Goal: Task Accomplishment & Management: Manage account settings

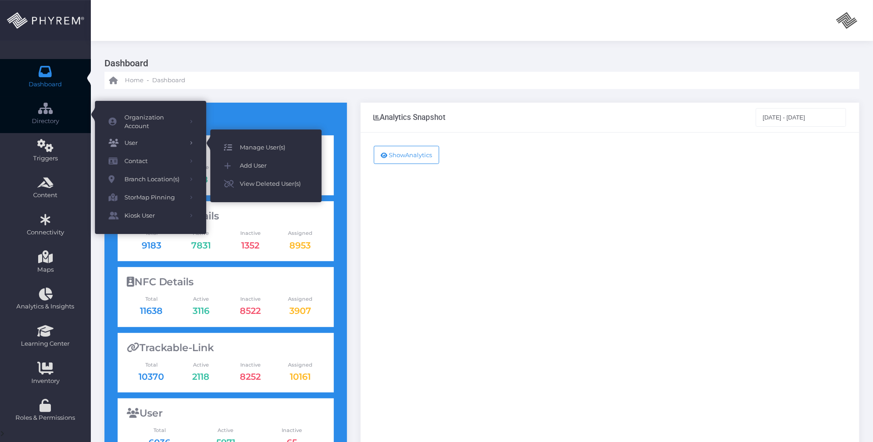
click at [248, 139] on link "Manage User(s)" at bounding box center [265, 147] width 111 height 18
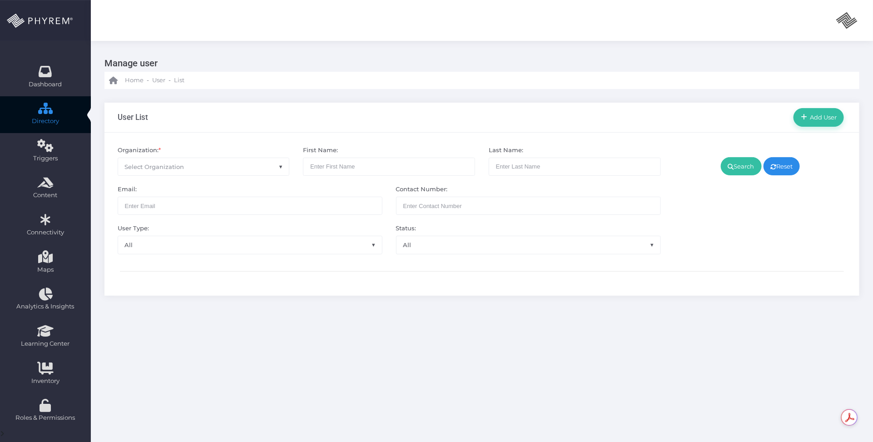
drag, startPoint x: 355, startPoint y: 360, endPoint x: 256, endPoint y: 228, distance: 164.5
click at [344, 345] on div "Manage user Home - User - List User List Add User *" at bounding box center [482, 277] width 782 height 473
click at [230, 164] on span "Select Organization" at bounding box center [203, 166] width 171 height 17
type input "h"
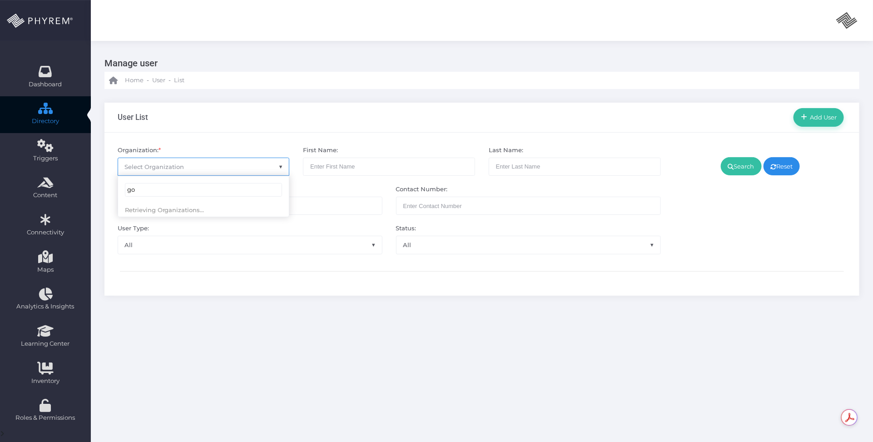
type input "g"
type input "addi"
select select "4851"
click at [729, 167] on icon at bounding box center [731, 167] width 6 height 0
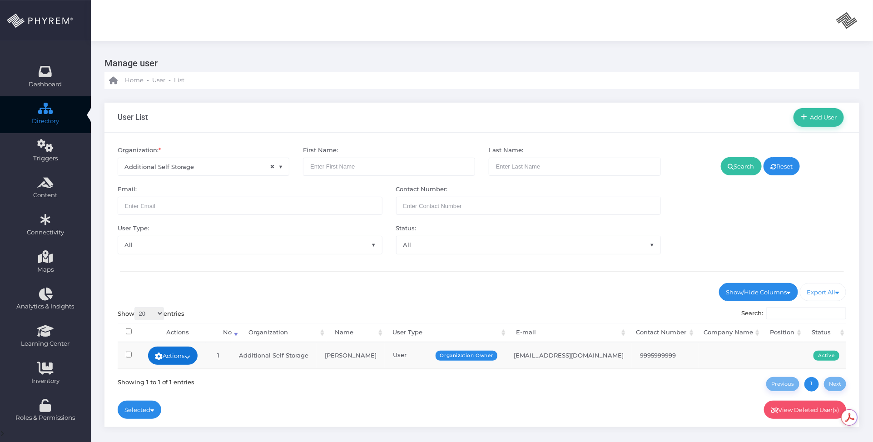
click at [191, 356] on icon at bounding box center [188, 356] width 6 height 0
click at [176, 418] on link "Sign In" at bounding box center [175, 424] width 59 height 17
